Goal: Transaction & Acquisition: Purchase product/service

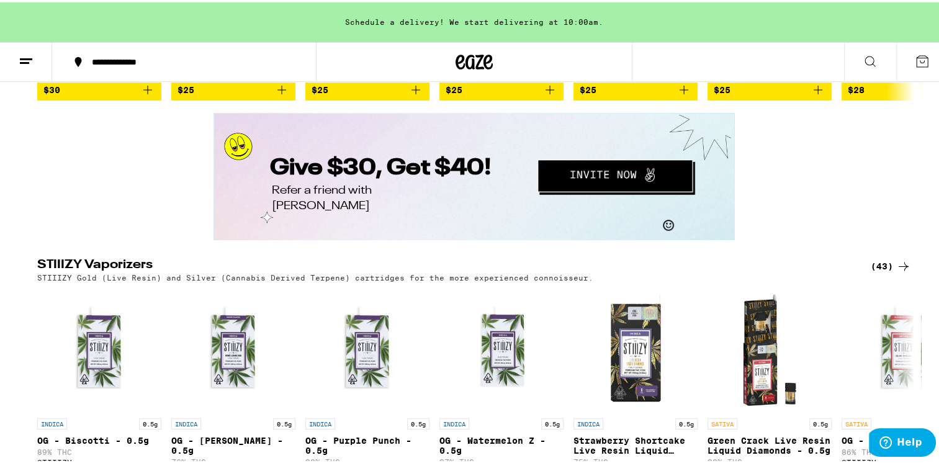
scroll to position [2233, 0]
